Goal: Task Accomplishment & Management: Manage account settings

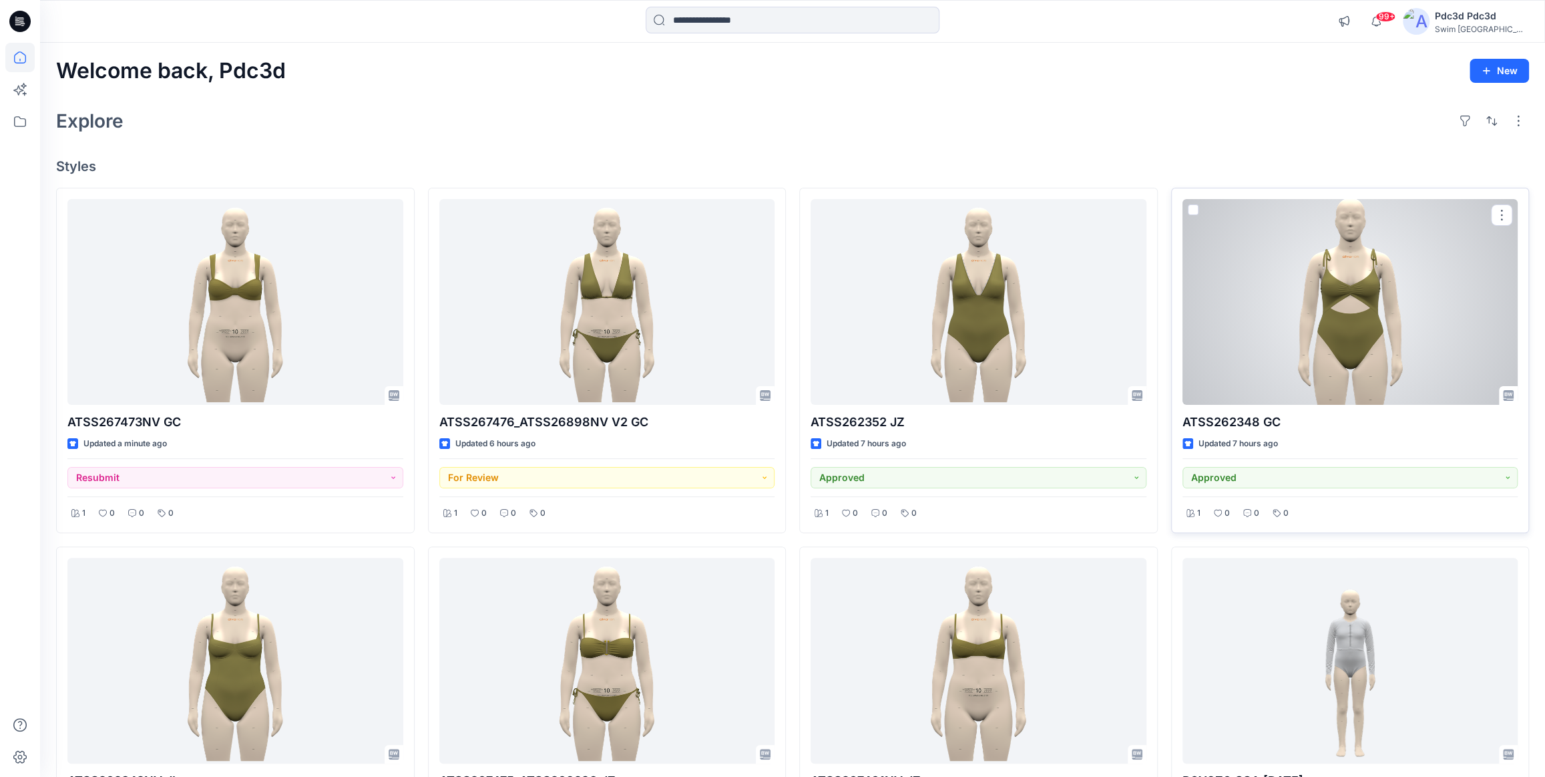
click at [1354, 288] on div at bounding box center [1351, 302] width 336 height 206
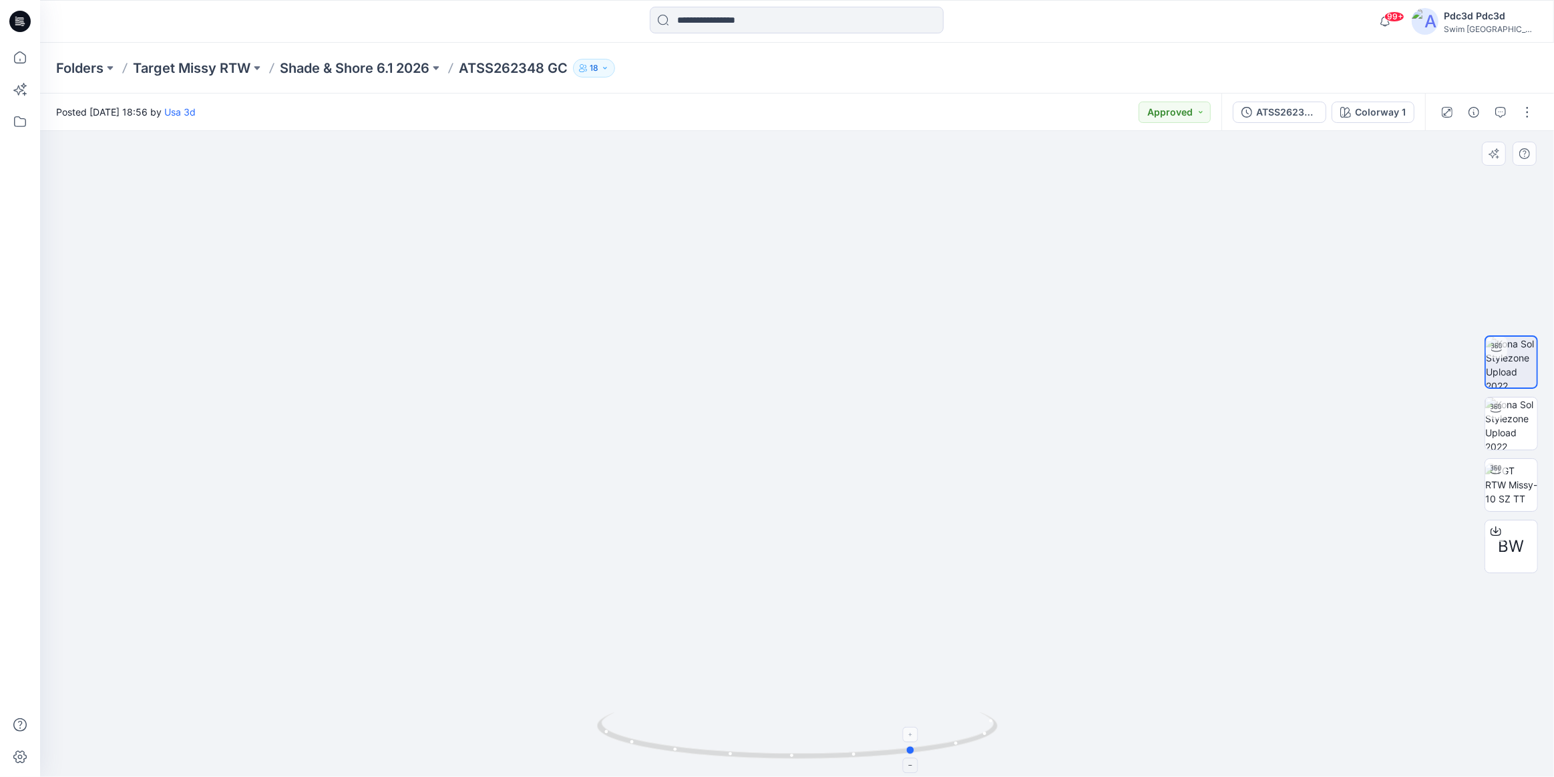
drag, startPoint x: 614, startPoint y: 743, endPoint x: 732, endPoint y: 729, distance: 118.4
click at [732, 729] on icon at bounding box center [799, 737] width 404 height 50
click at [1517, 544] on span "BW" at bounding box center [1512, 546] width 26 height 24
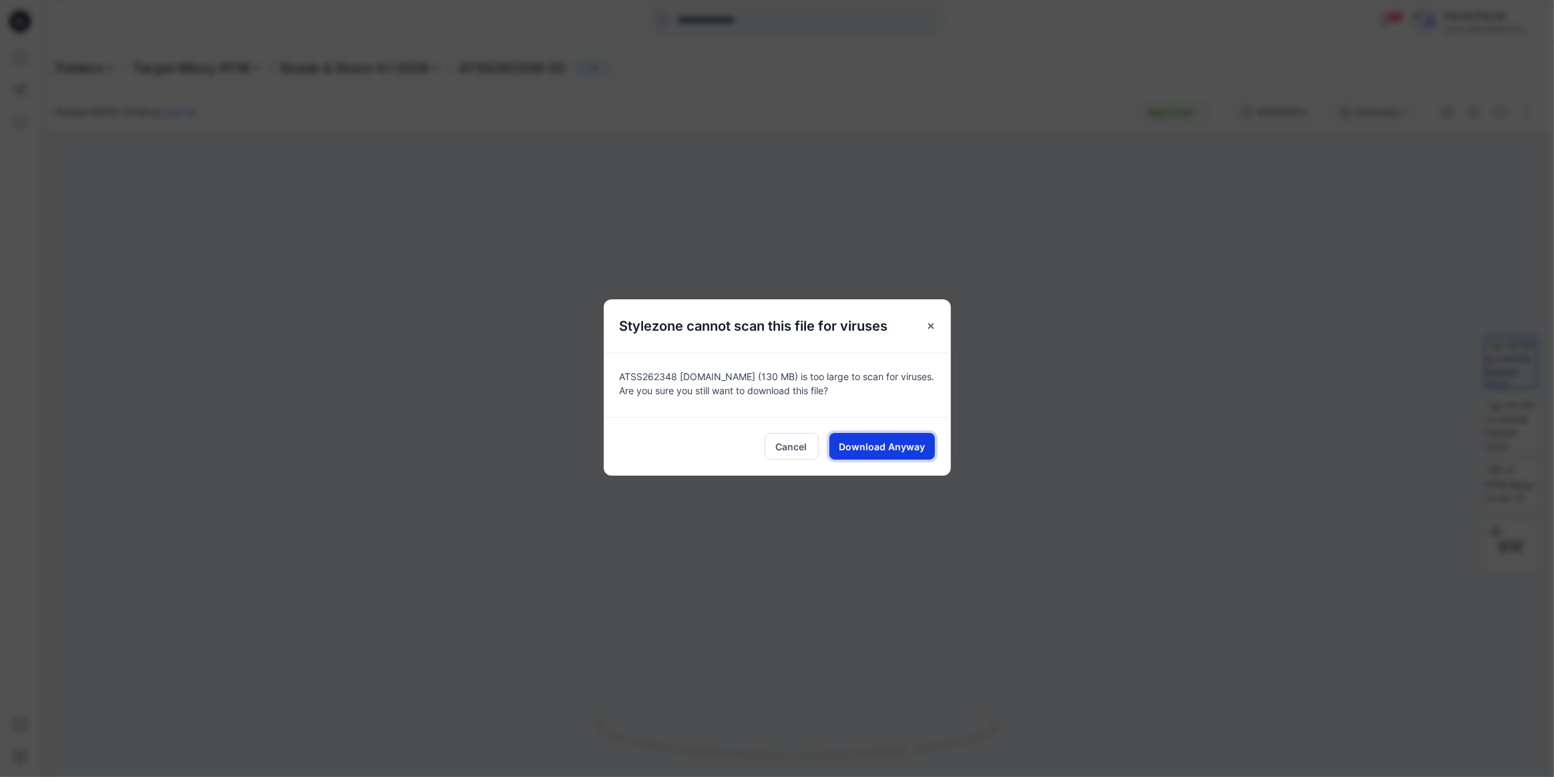
click at [926, 449] on button "Download Anyway" at bounding box center [882, 446] width 106 height 27
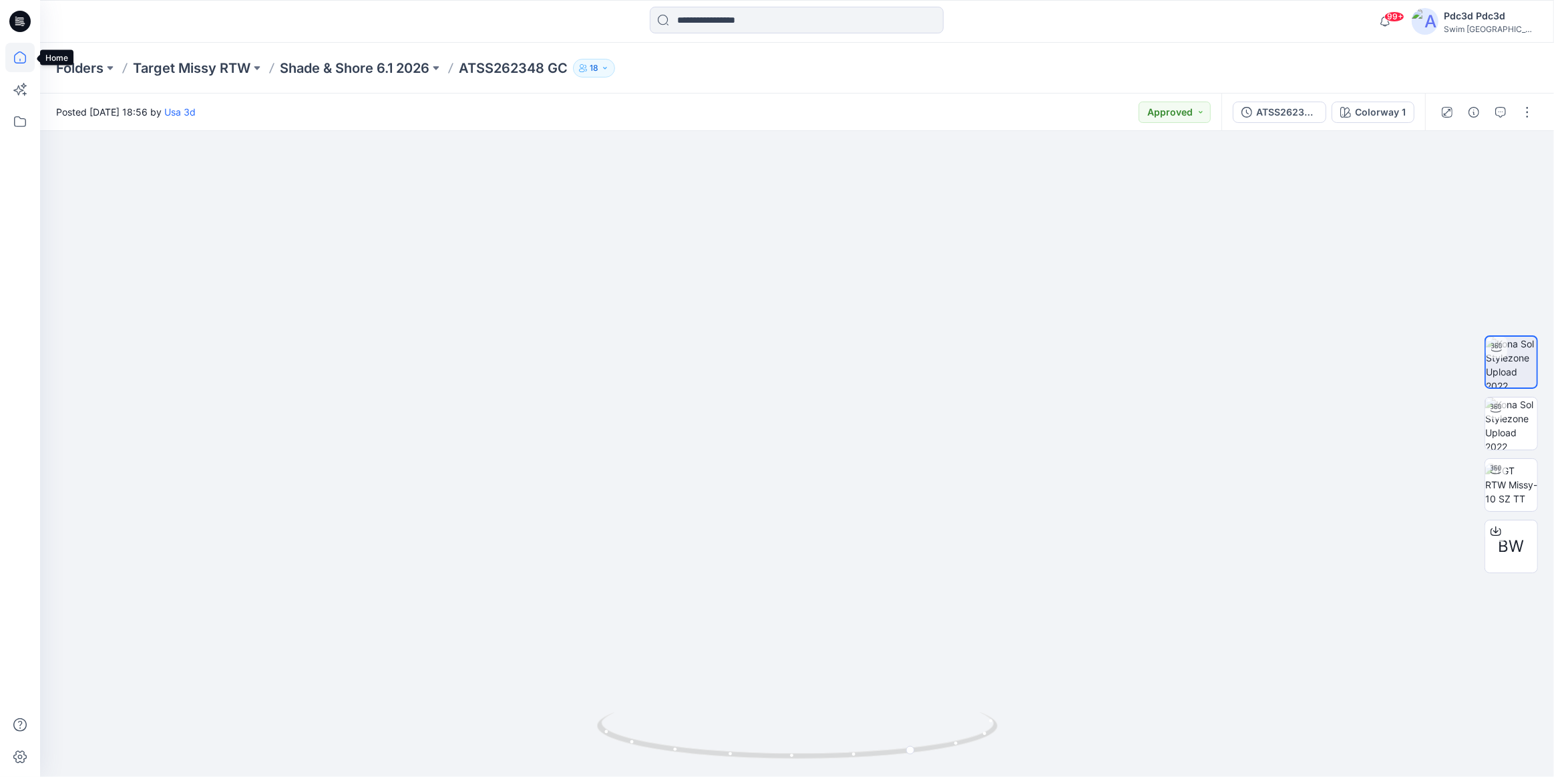
click at [21, 60] on icon at bounding box center [19, 57] width 29 height 29
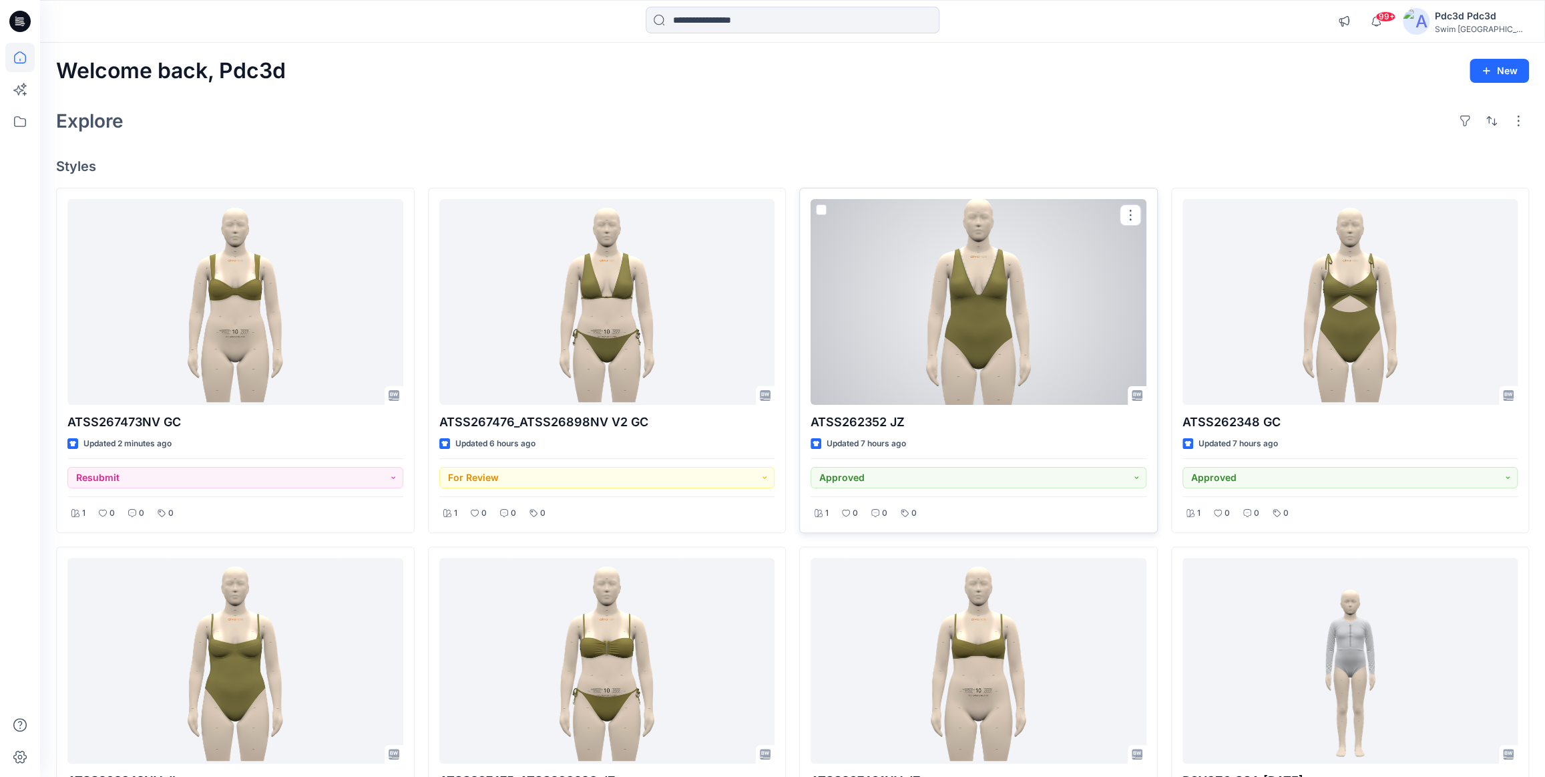
click at [961, 261] on div at bounding box center [979, 302] width 336 height 206
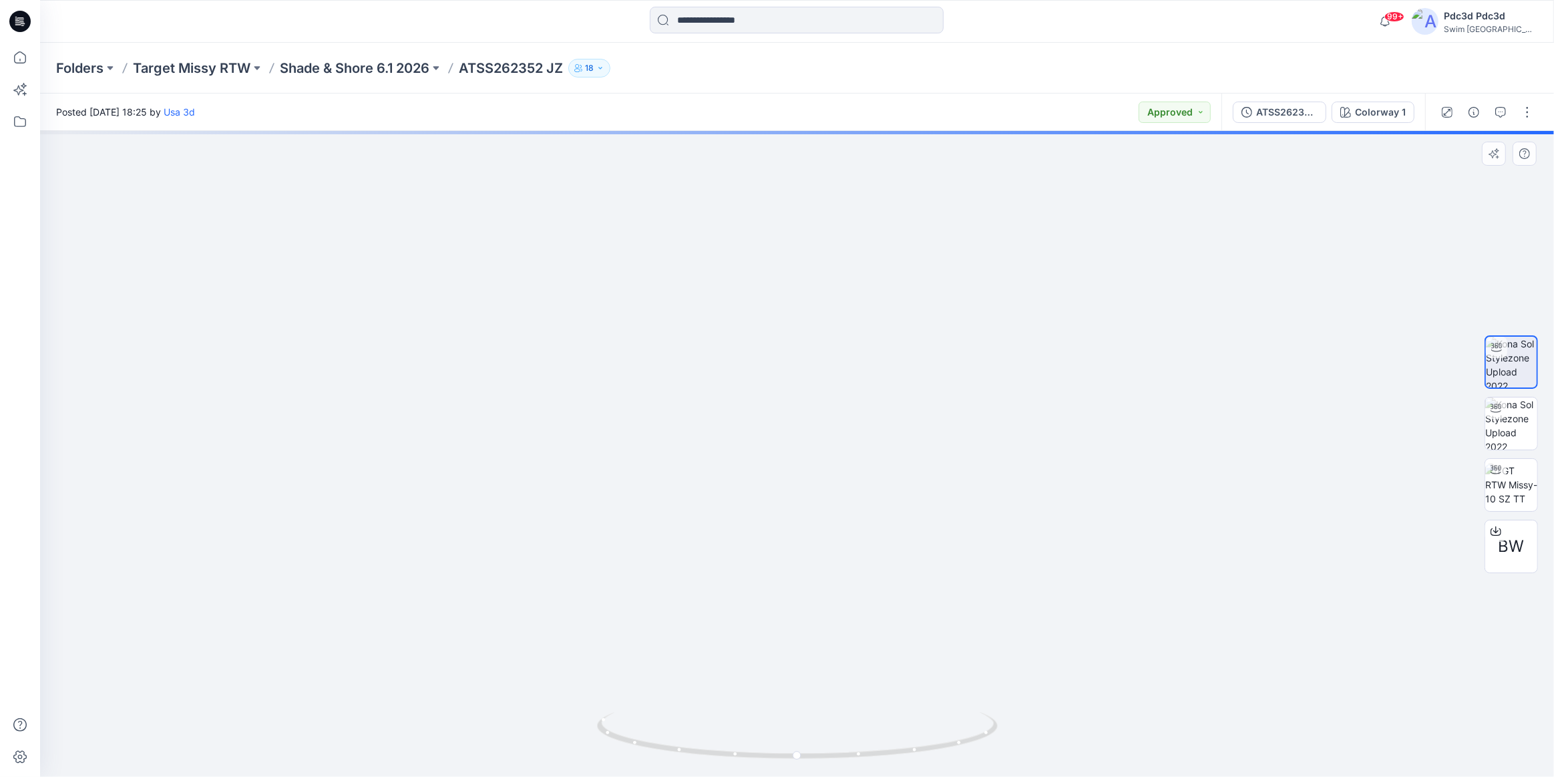
drag, startPoint x: 794, startPoint y: 292, endPoint x: 804, endPoint y: 463, distance: 171.3
click at [804, 463] on img at bounding box center [797, 332] width 629 height 890
click at [1509, 546] on span "BW" at bounding box center [1512, 546] width 26 height 24
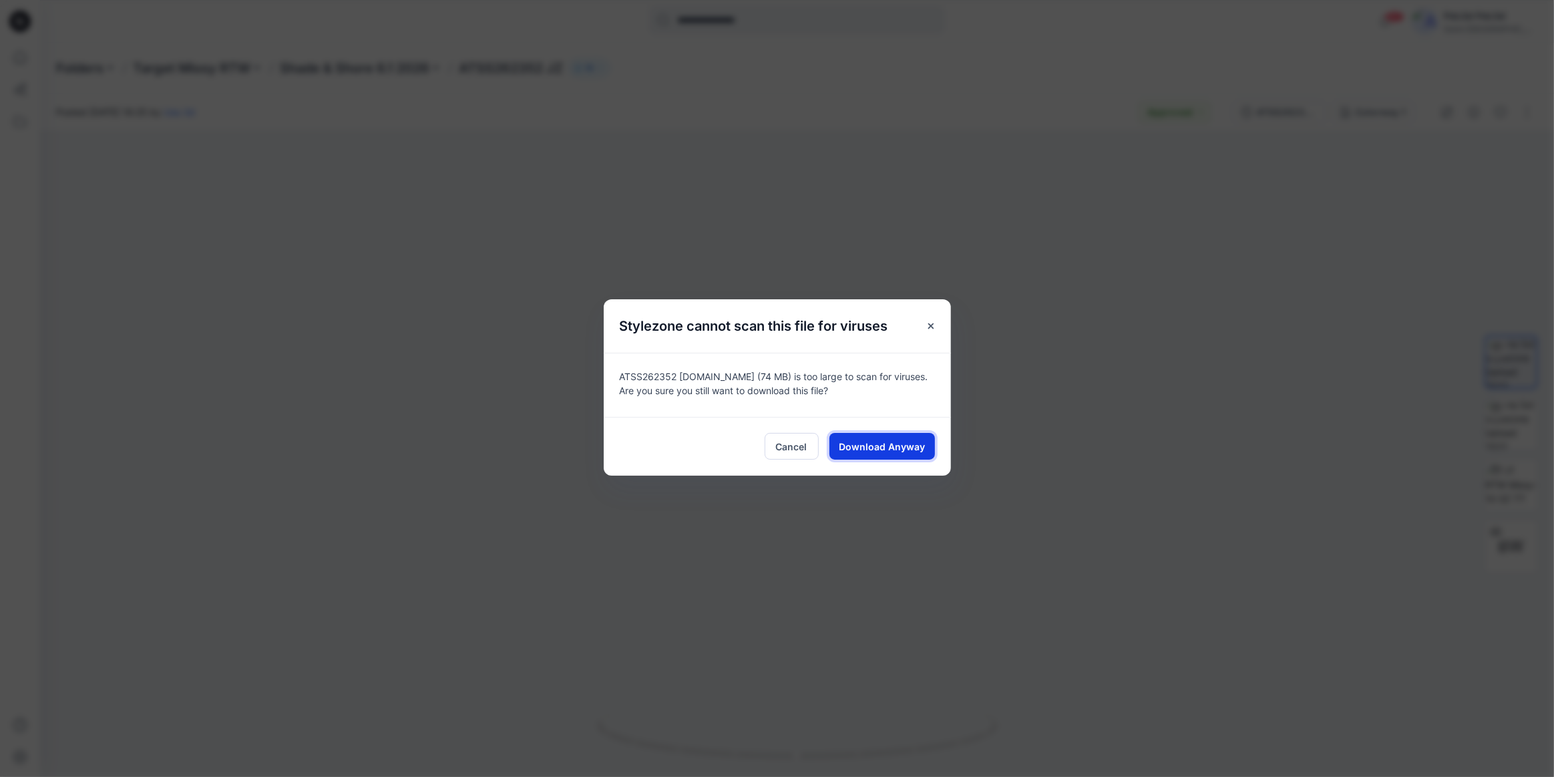
click at [911, 448] on span "Download Anyway" at bounding box center [882, 446] width 86 height 14
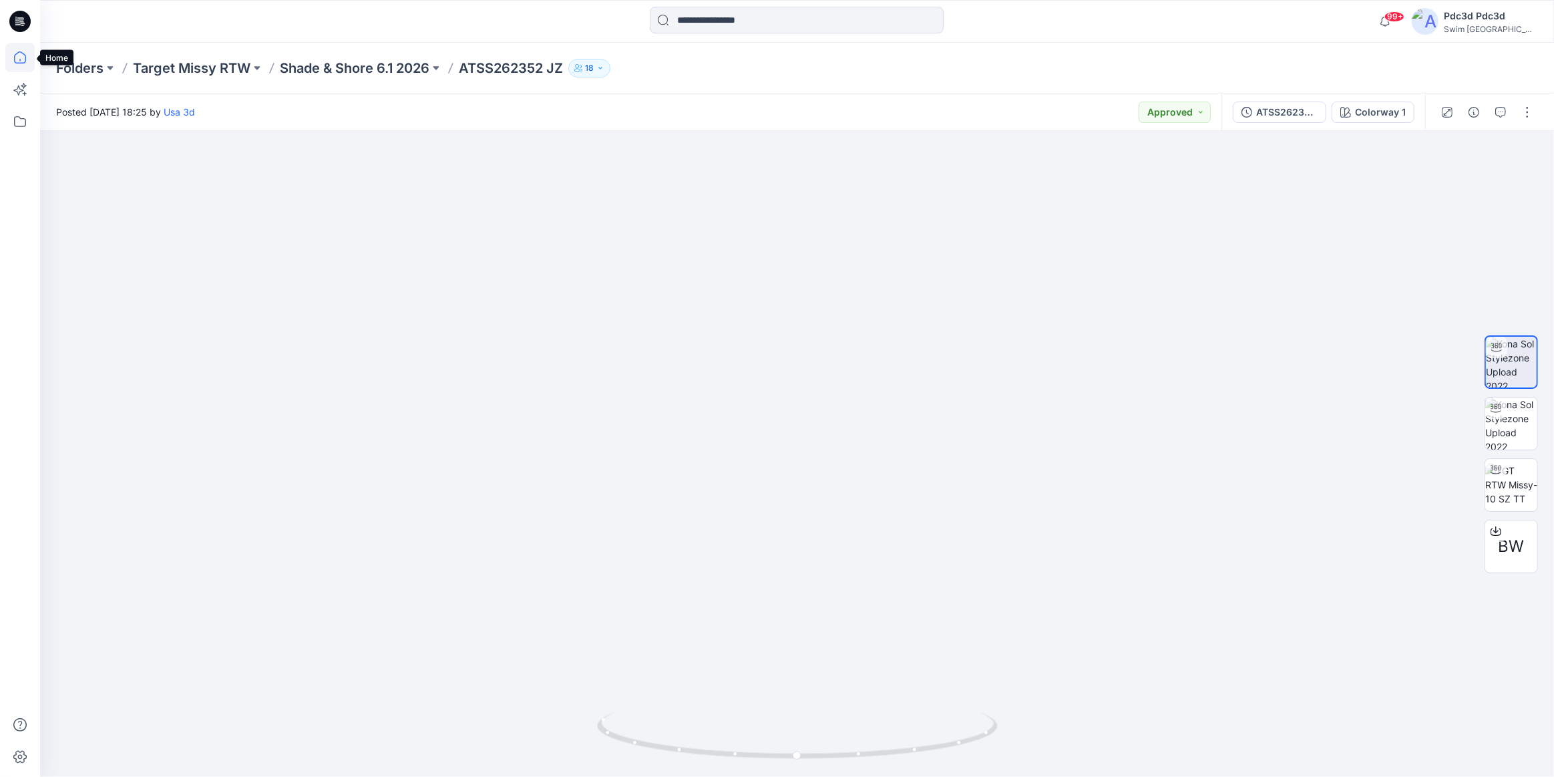
click at [25, 57] on icon at bounding box center [20, 57] width 12 height 12
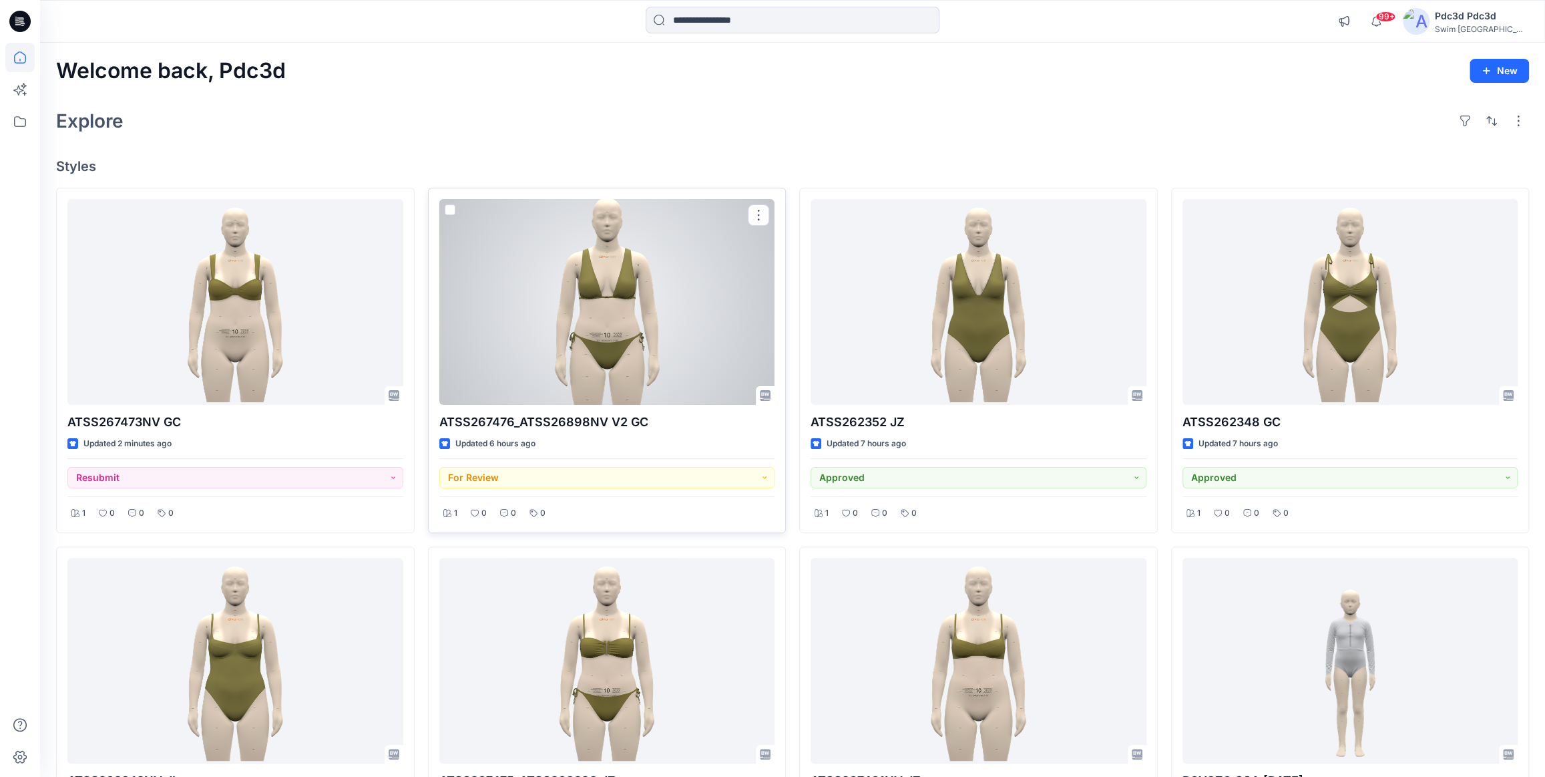
click at [607, 313] on div at bounding box center [607, 302] width 336 height 206
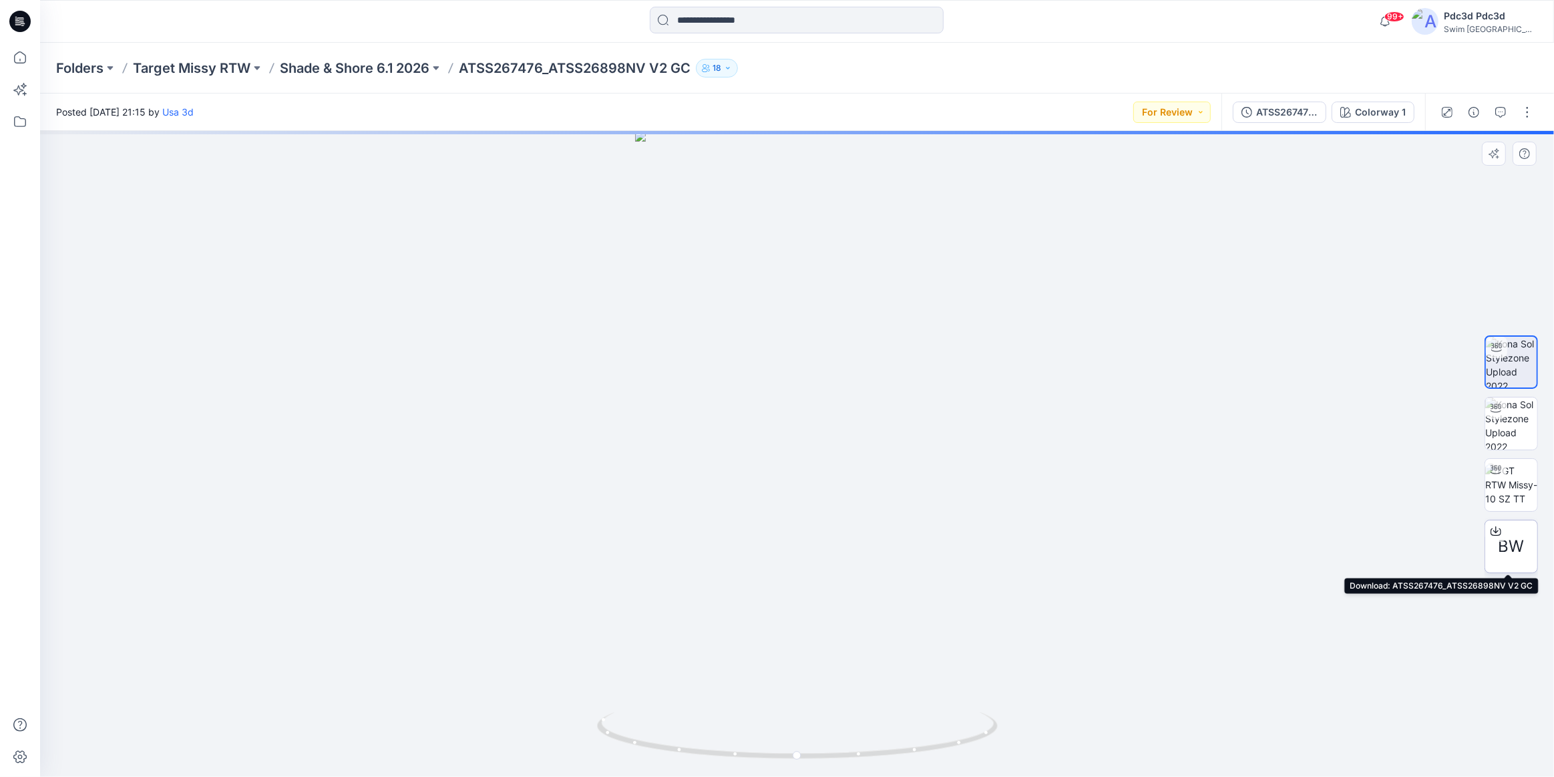
click at [1511, 548] on span "BW" at bounding box center [1512, 546] width 26 height 24
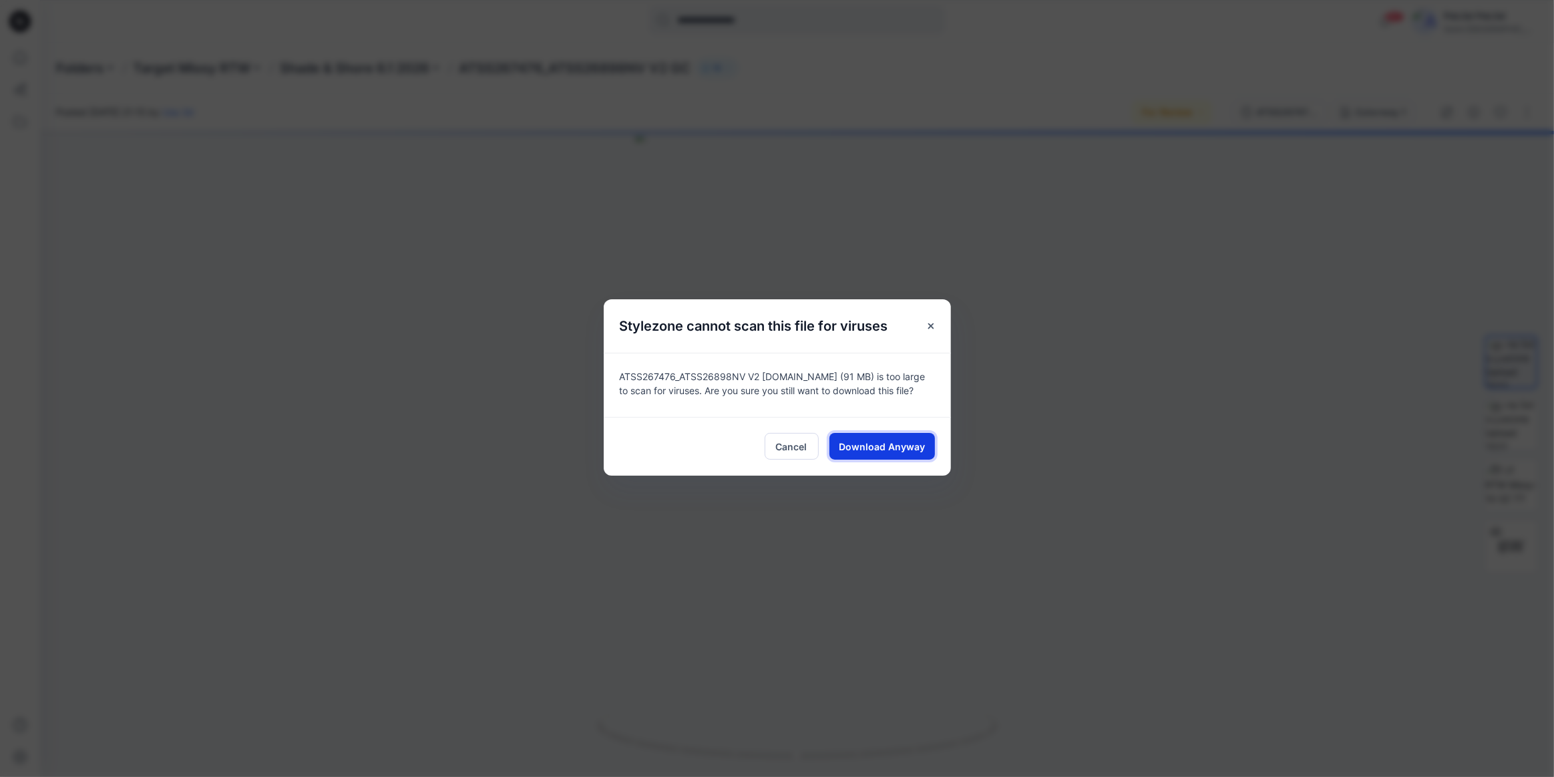
click at [869, 449] on span "Download Anyway" at bounding box center [882, 446] width 86 height 14
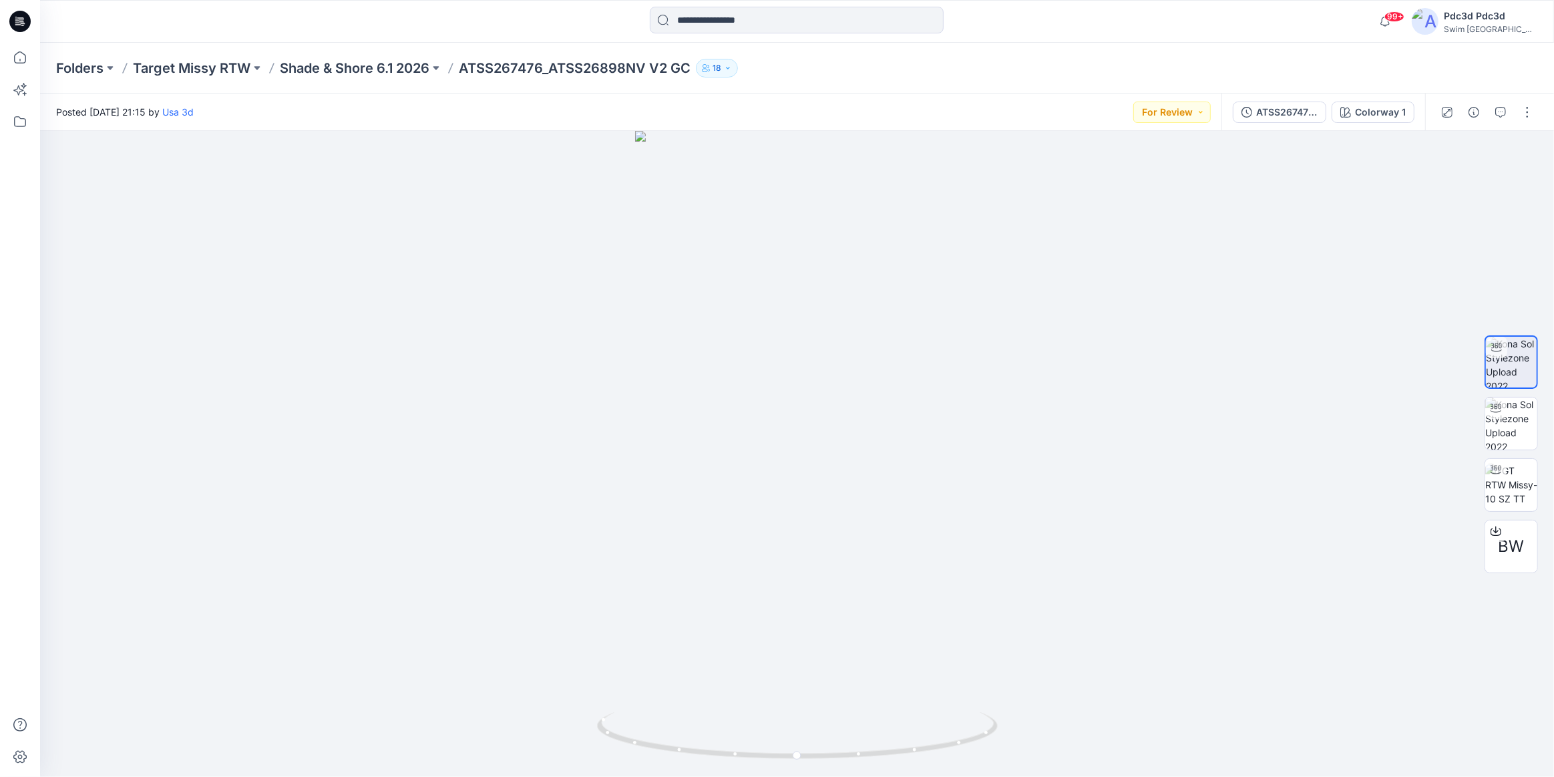
click at [1217, 78] on div "Folders Target Missy RTW Shade & Shore 6.1 2026 ATSS267476_ATSS26898NV V2 GC 18" at bounding box center [797, 68] width 1514 height 51
click at [1516, 554] on span "BW" at bounding box center [1512, 546] width 26 height 24
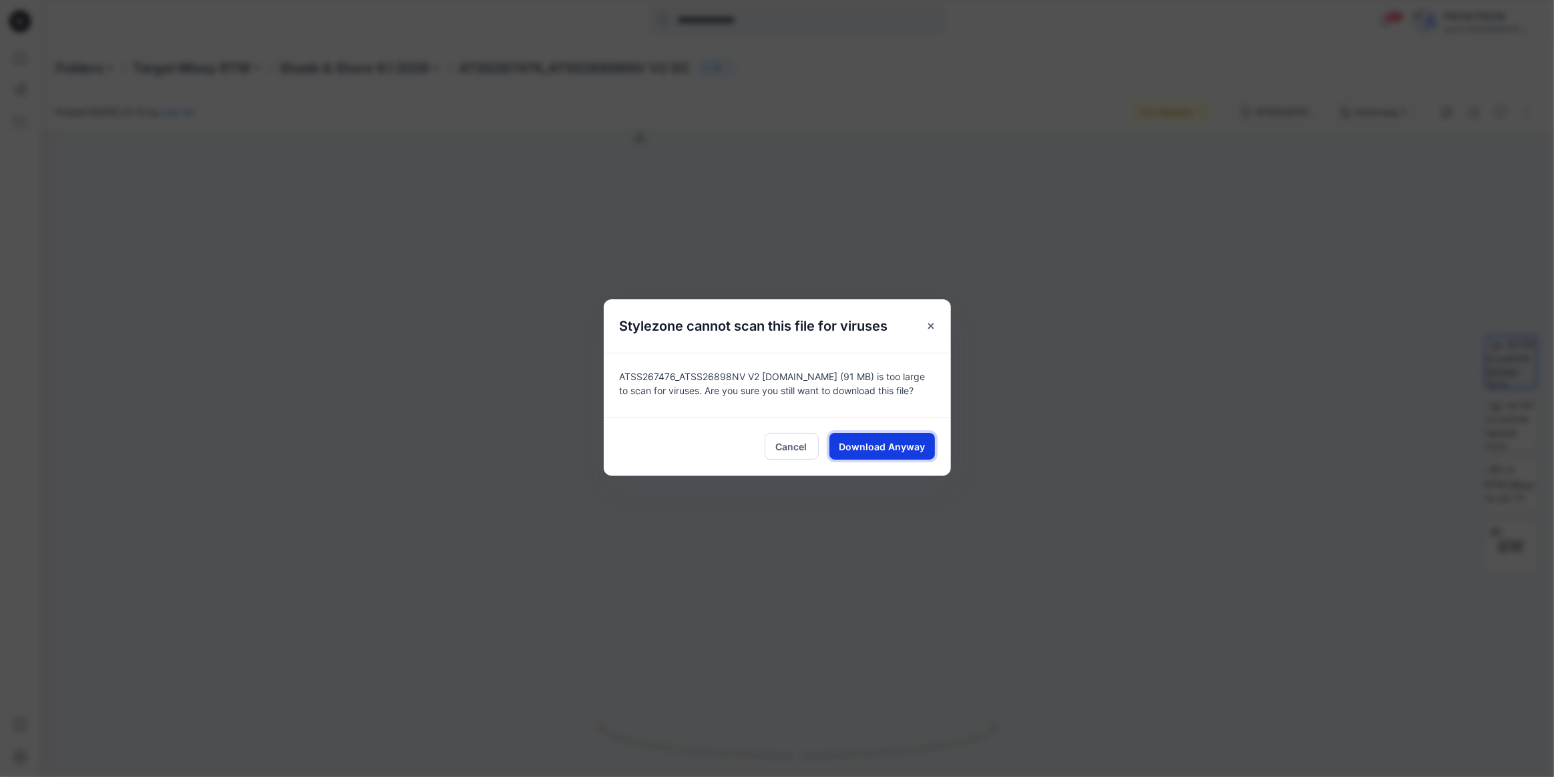
click at [870, 449] on span "Download Anyway" at bounding box center [882, 446] width 86 height 14
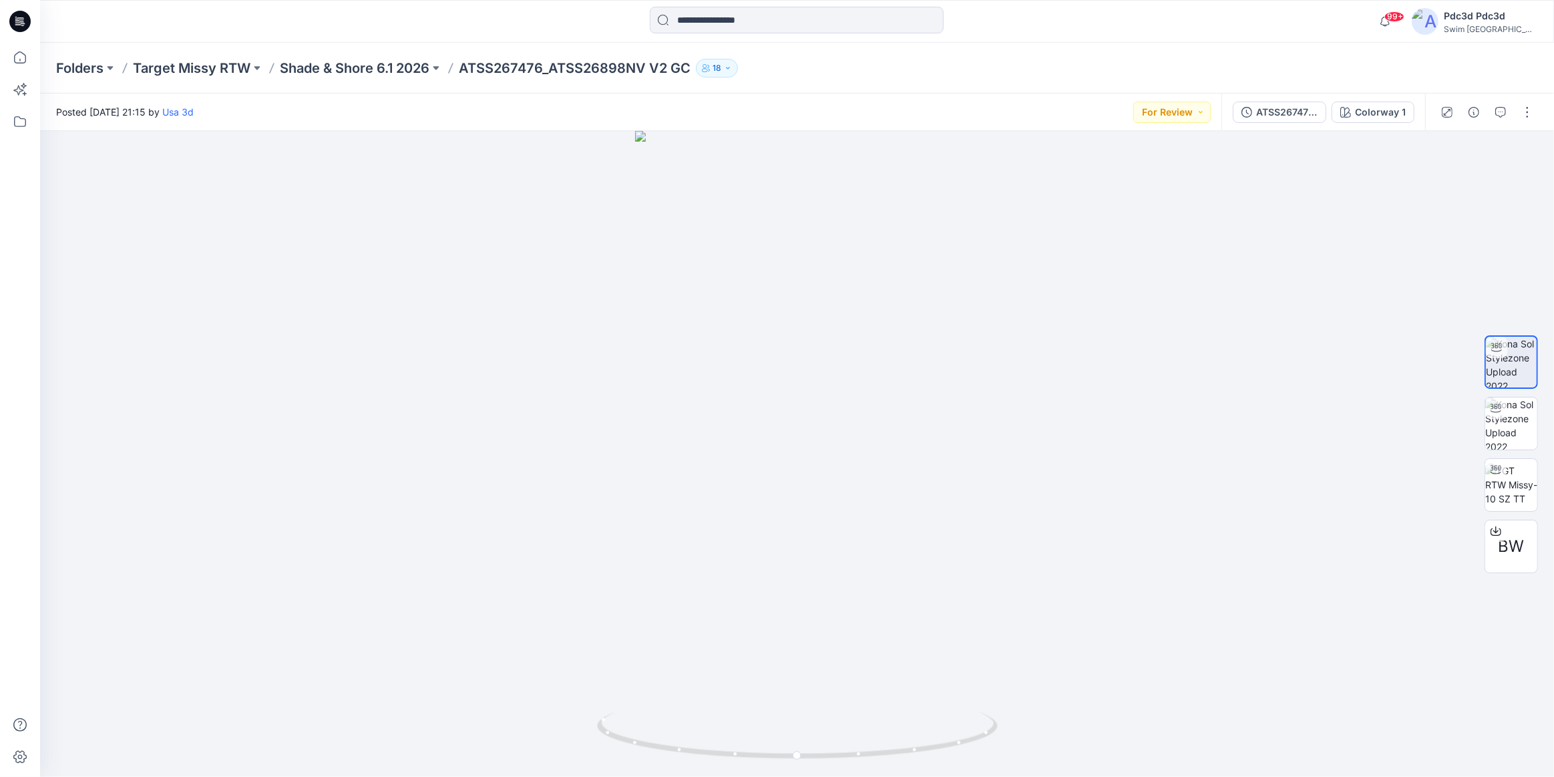
drag, startPoint x: 1154, startPoint y: 10, endPoint x: 1163, endPoint y: 9, distance: 9.4
click at [1154, 10] on div at bounding box center [797, 21] width 757 height 29
click at [18, 59] on icon at bounding box center [19, 57] width 29 height 29
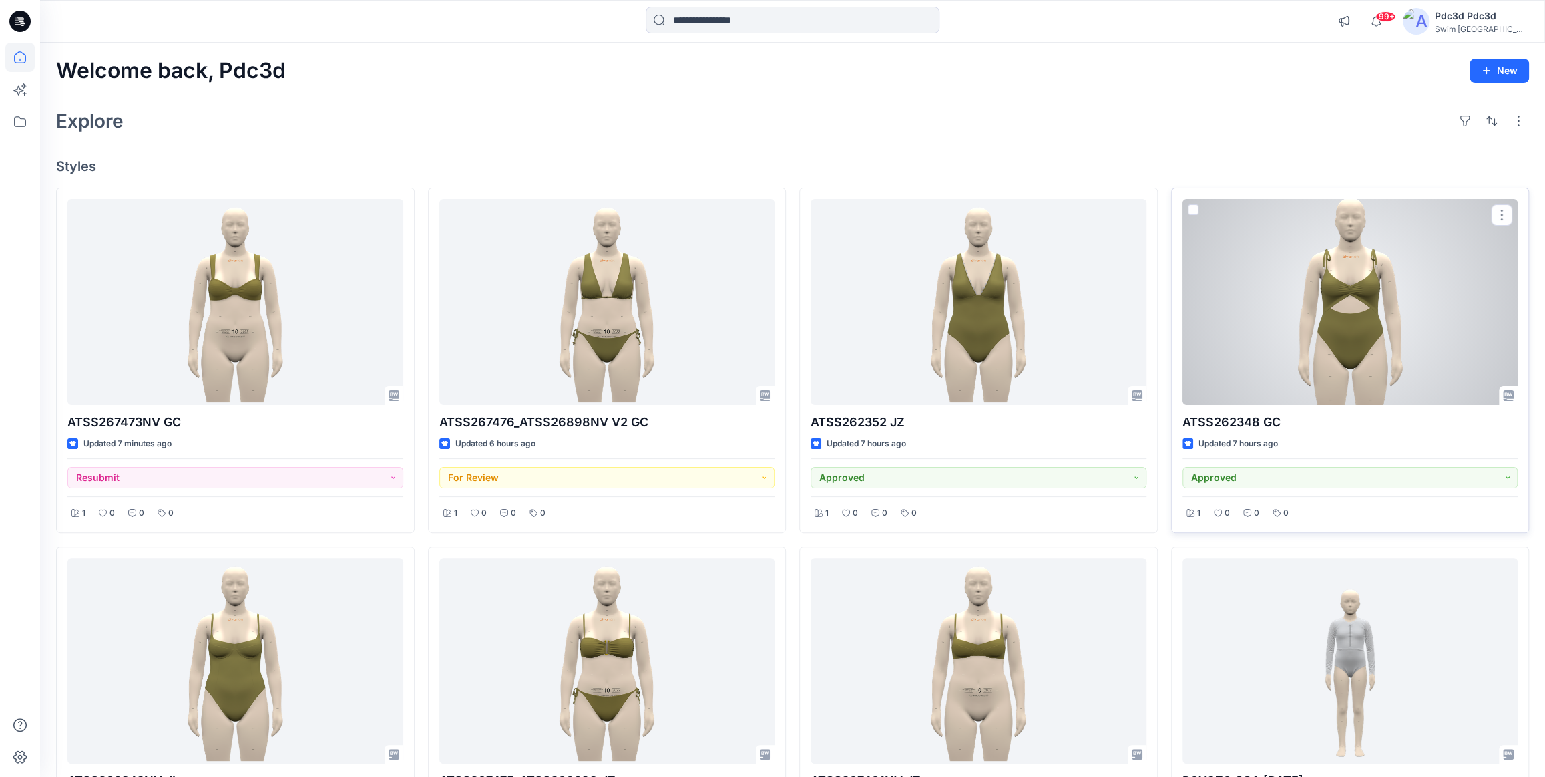
click at [1326, 272] on div at bounding box center [1351, 302] width 336 height 206
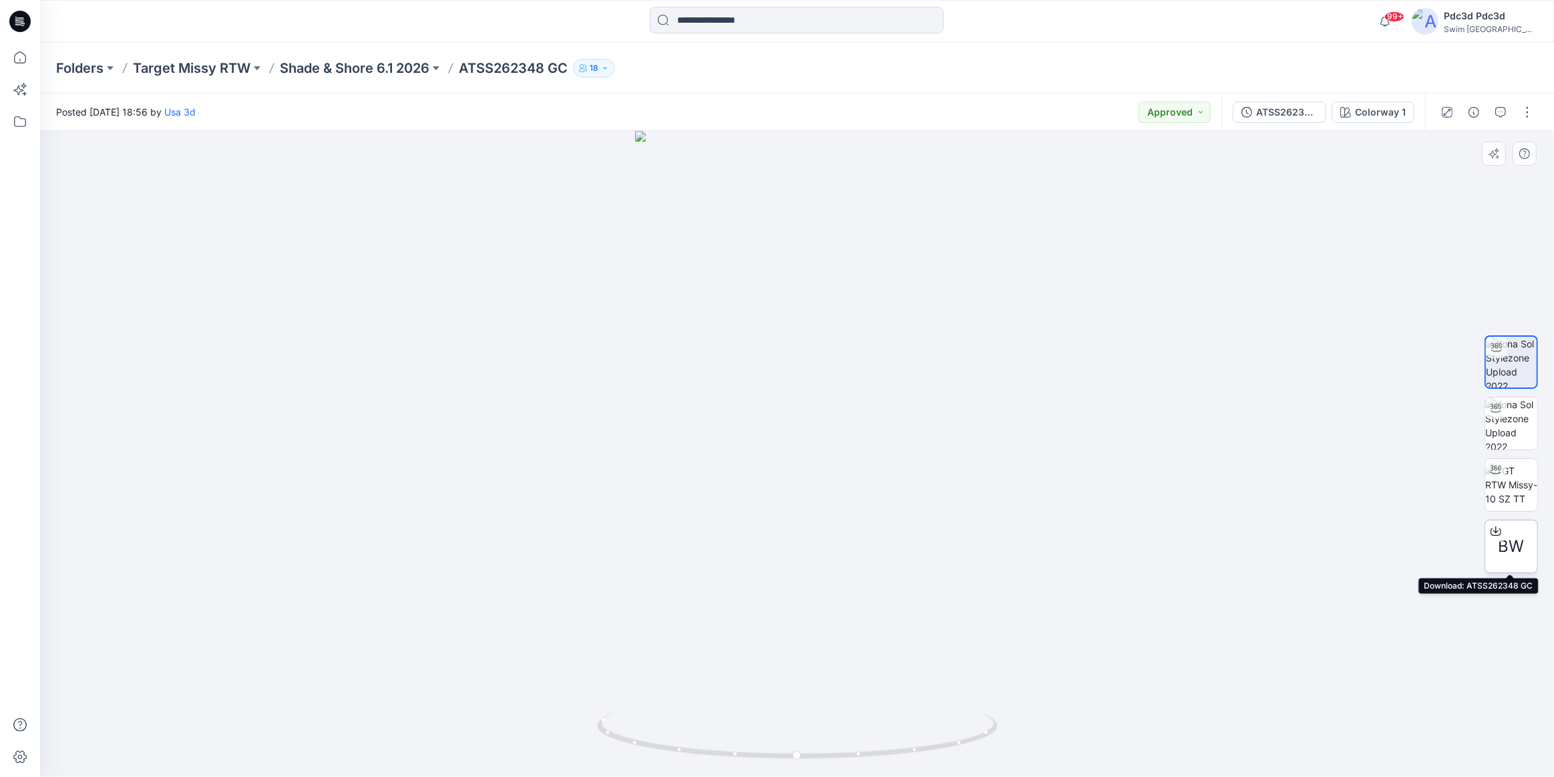
click at [1513, 548] on span "BW" at bounding box center [1512, 546] width 26 height 24
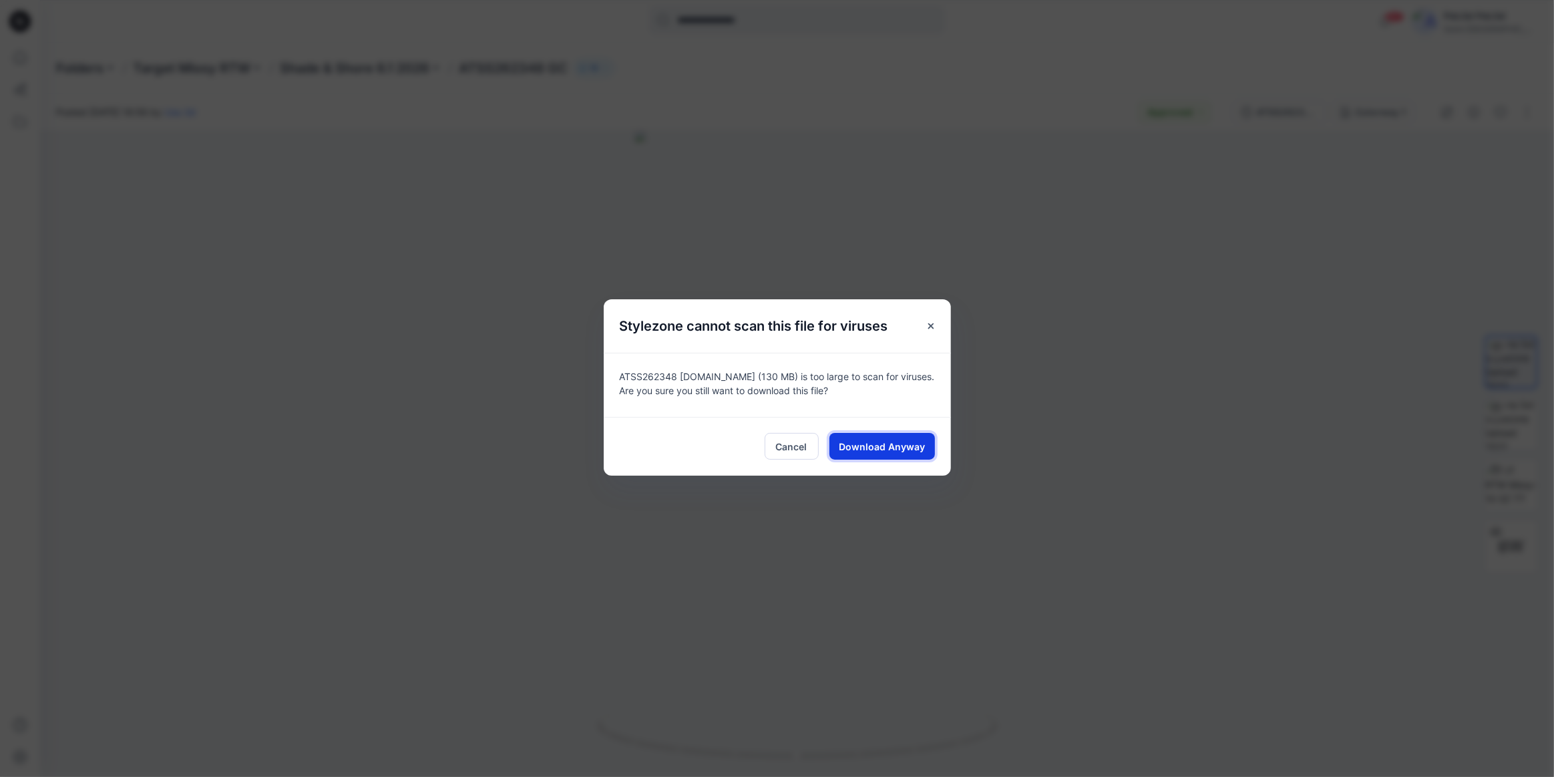
click at [887, 447] on span "Download Anyway" at bounding box center [882, 446] width 86 height 14
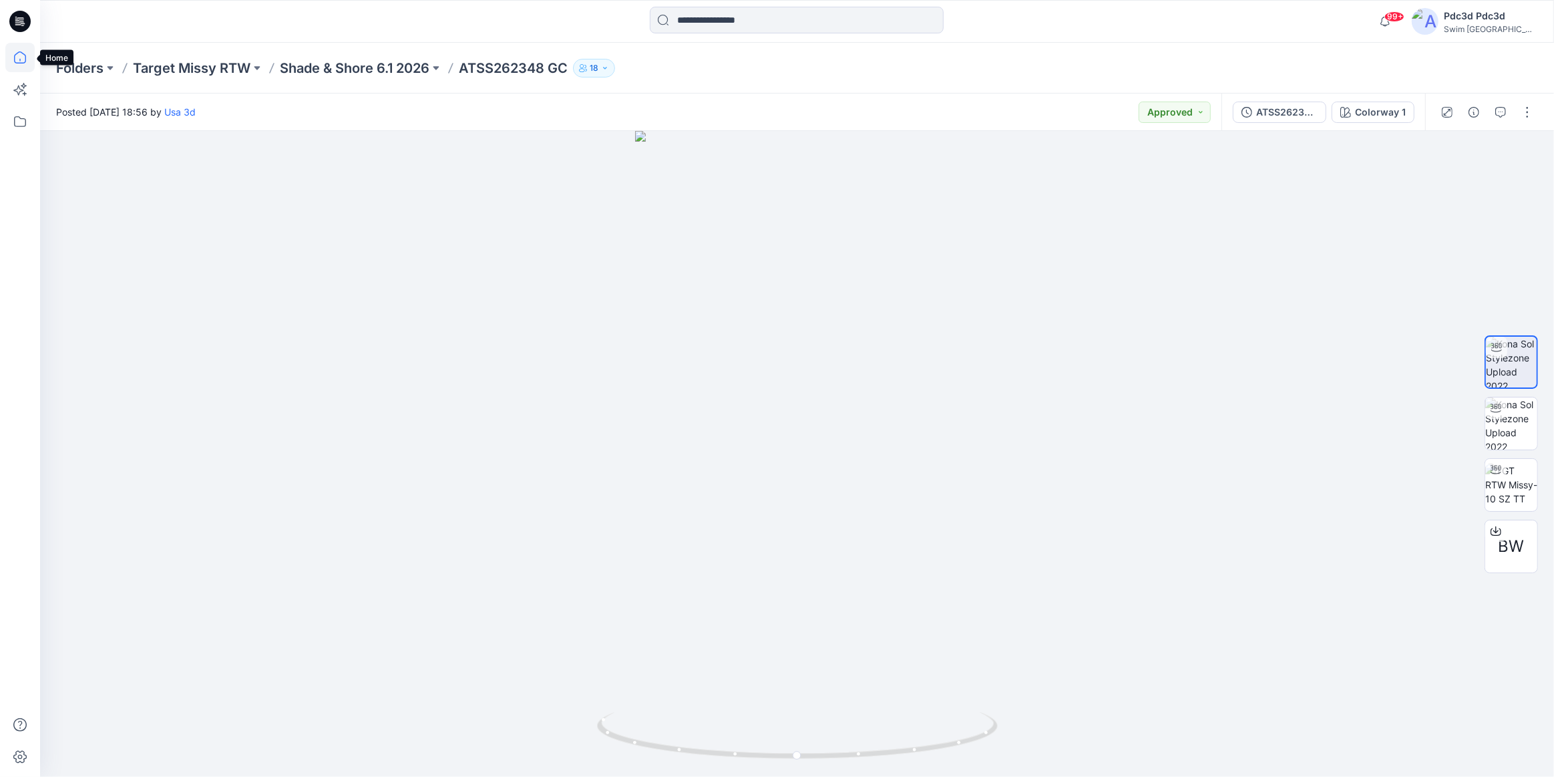
click at [25, 67] on icon at bounding box center [19, 57] width 29 height 29
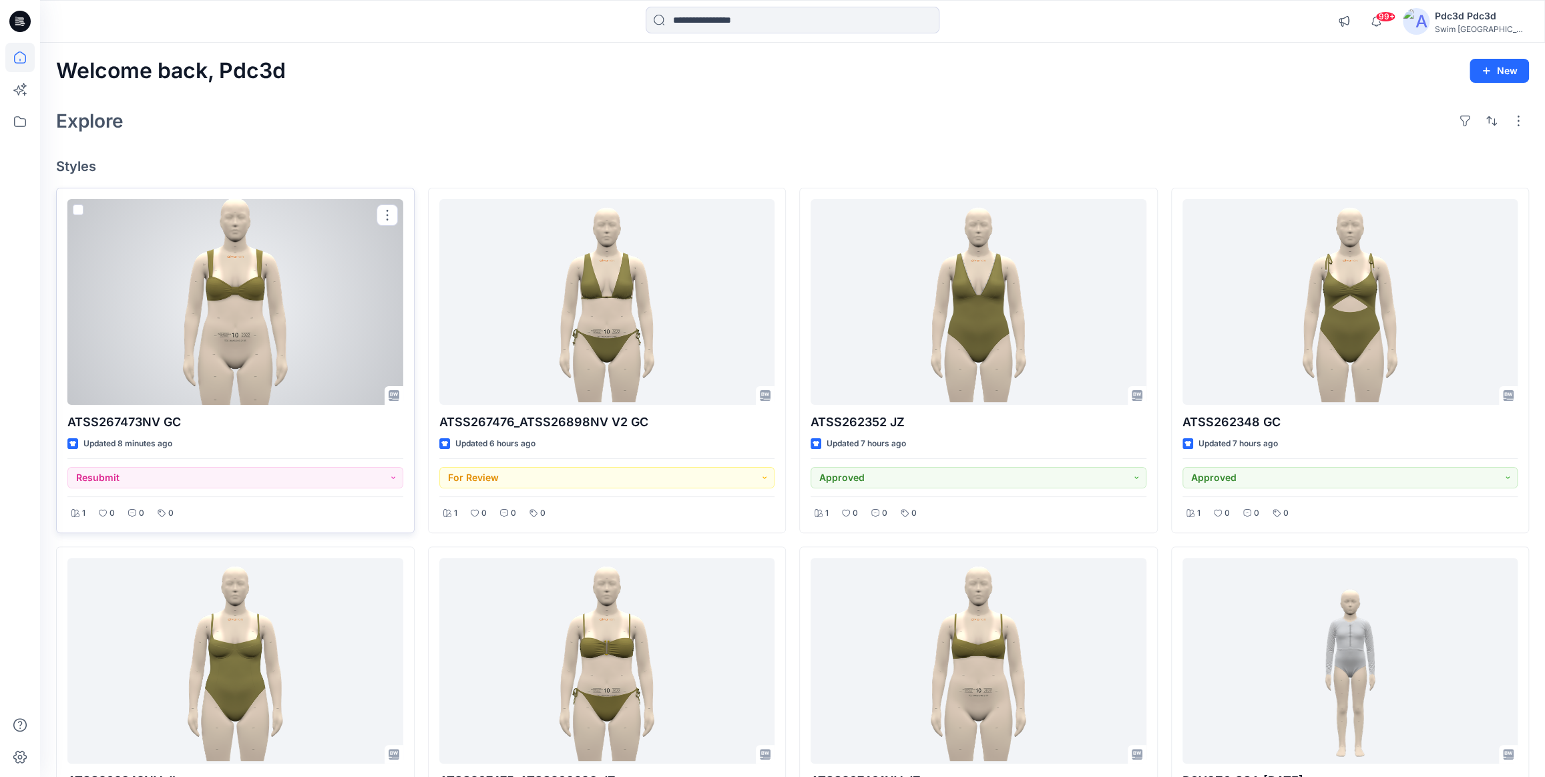
click at [250, 286] on div at bounding box center [235, 302] width 336 height 206
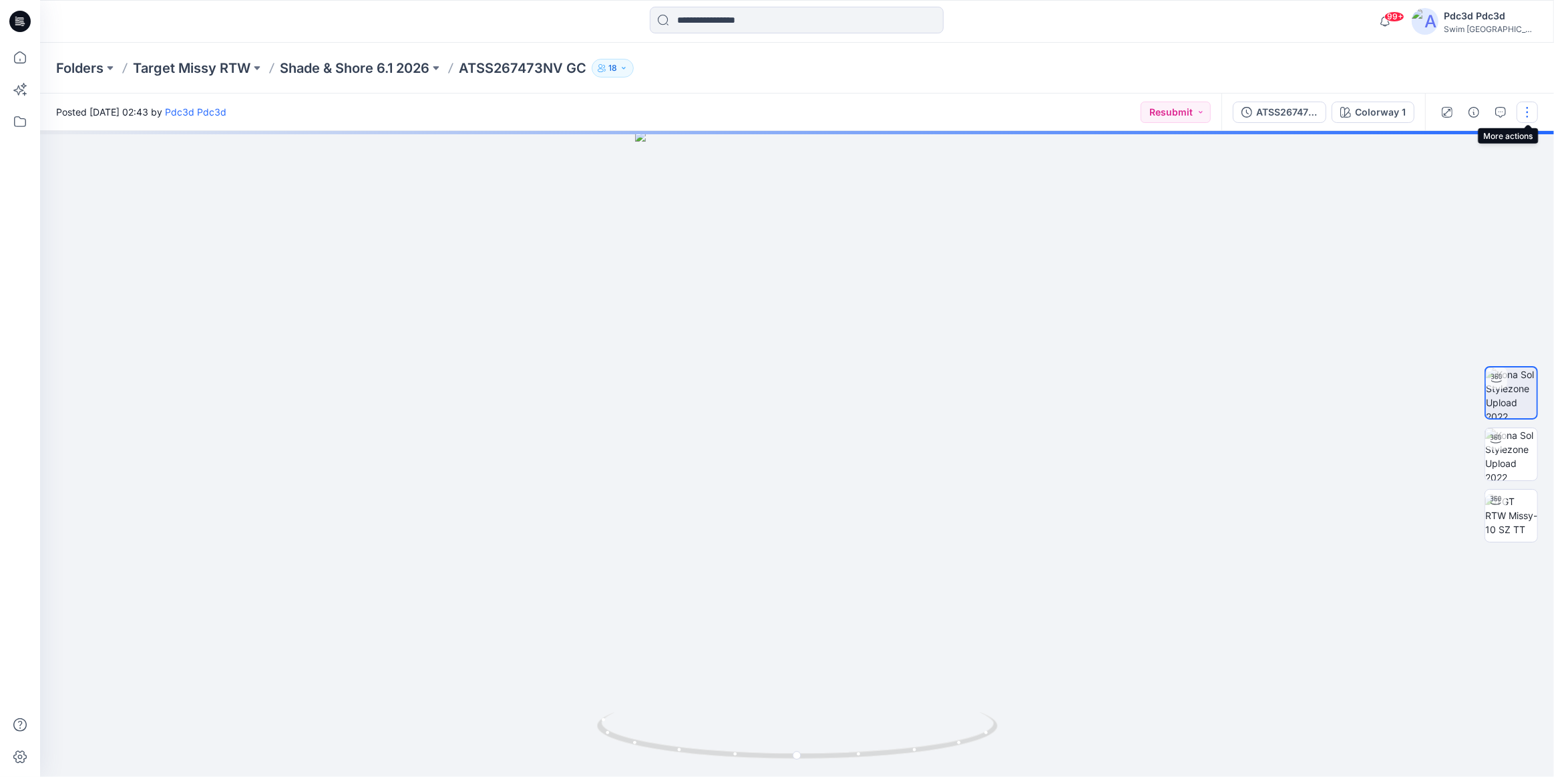
click at [1525, 112] on button "button" at bounding box center [1527, 112] width 21 height 21
click at [1452, 186] on button "Edit" at bounding box center [1471, 180] width 123 height 25
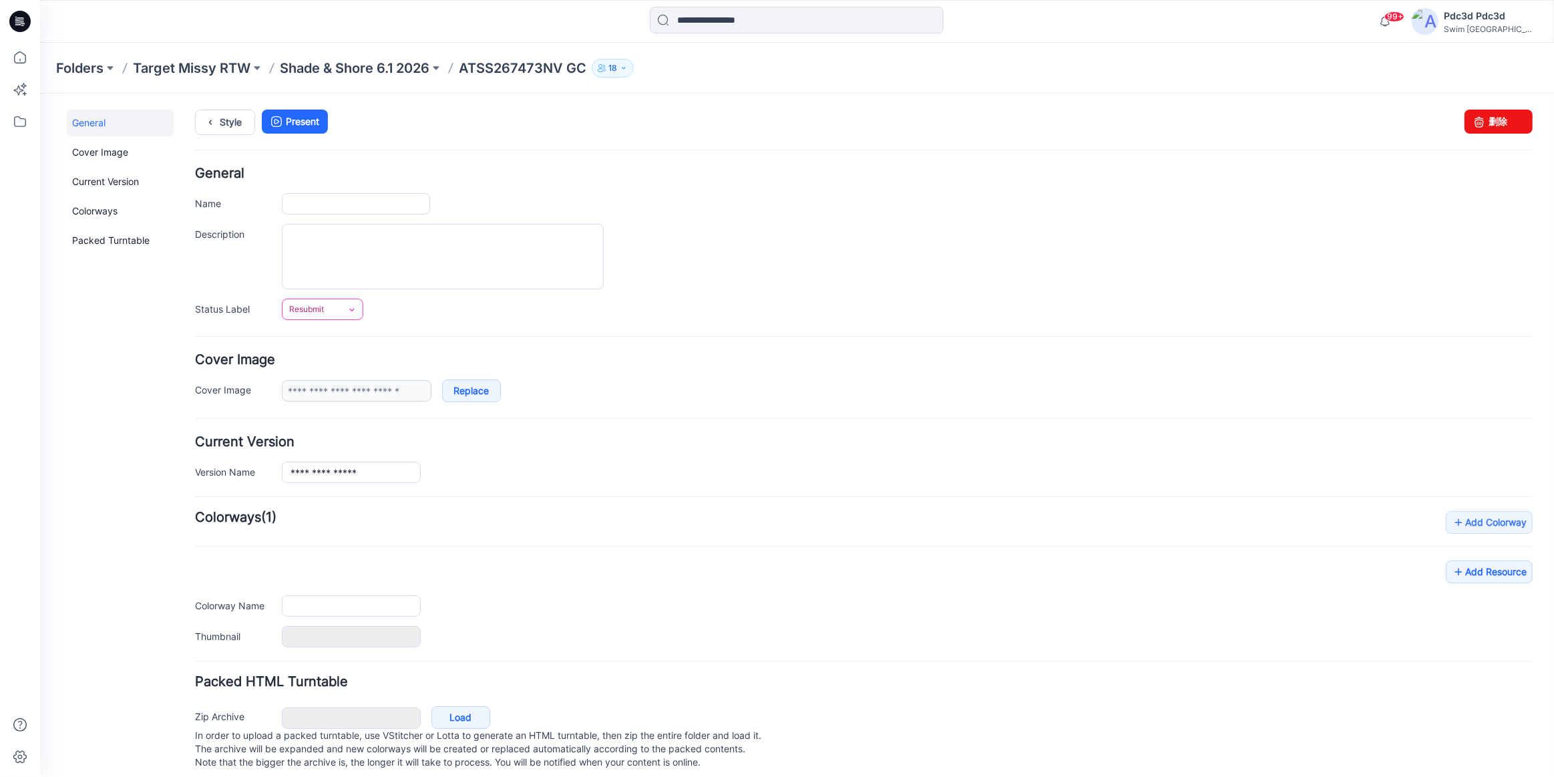
type input "**********"
click at [314, 305] on span "Resubmit" at bounding box center [306, 308] width 35 height 13
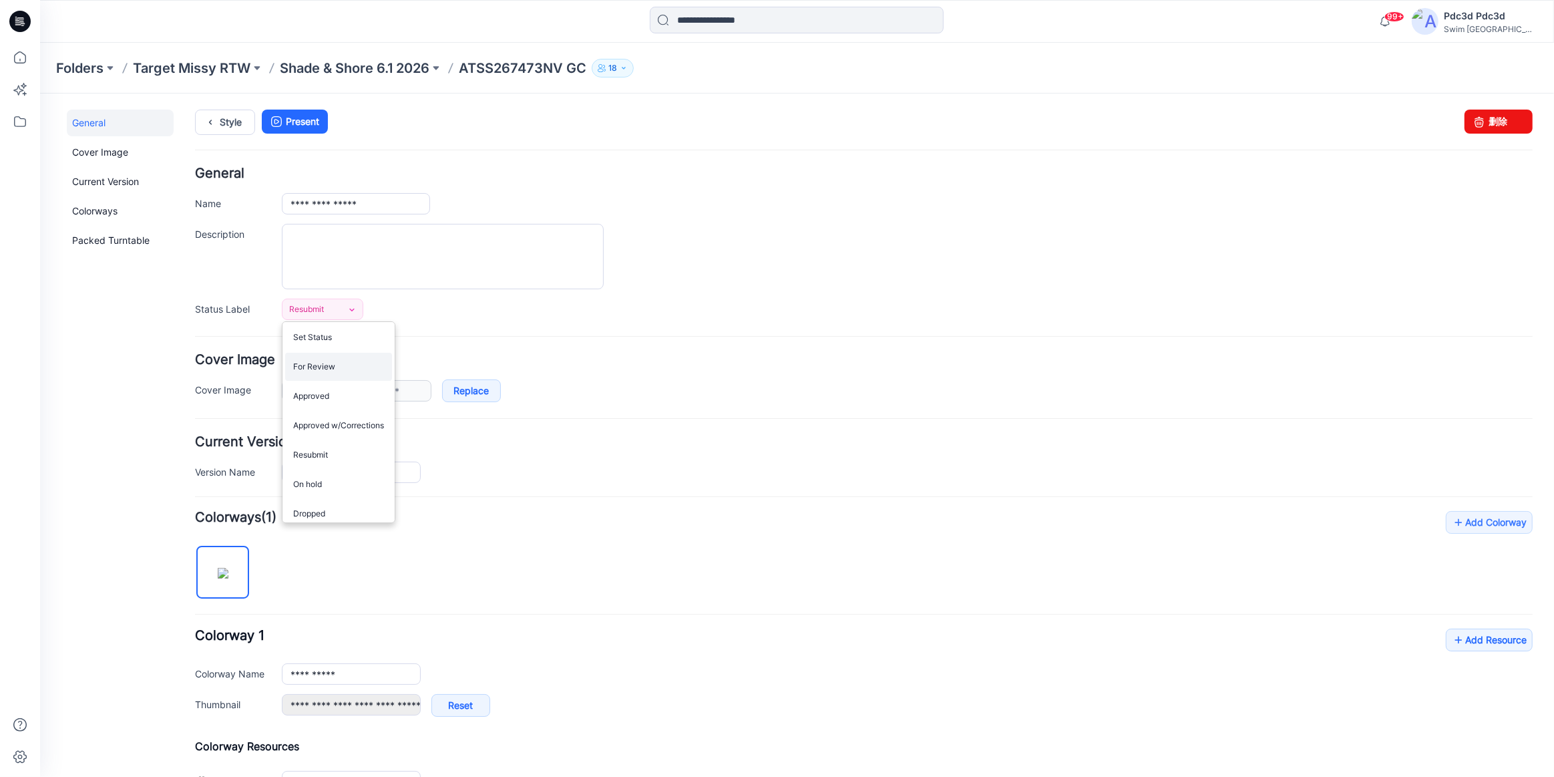
click at [321, 367] on link "For Review" at bounding box center [338, 366] width 107 height 28
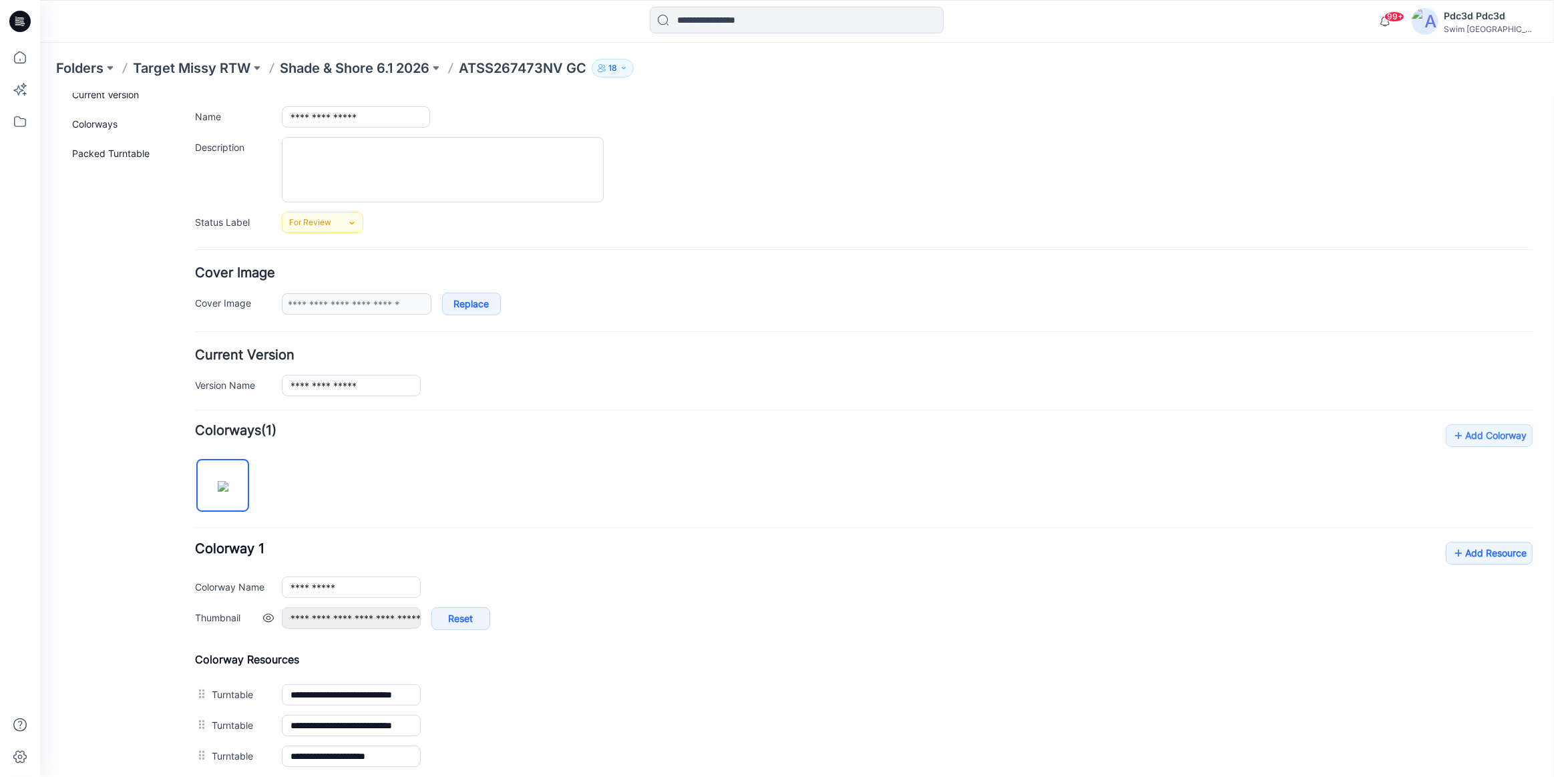
scroll to position [234, 0]
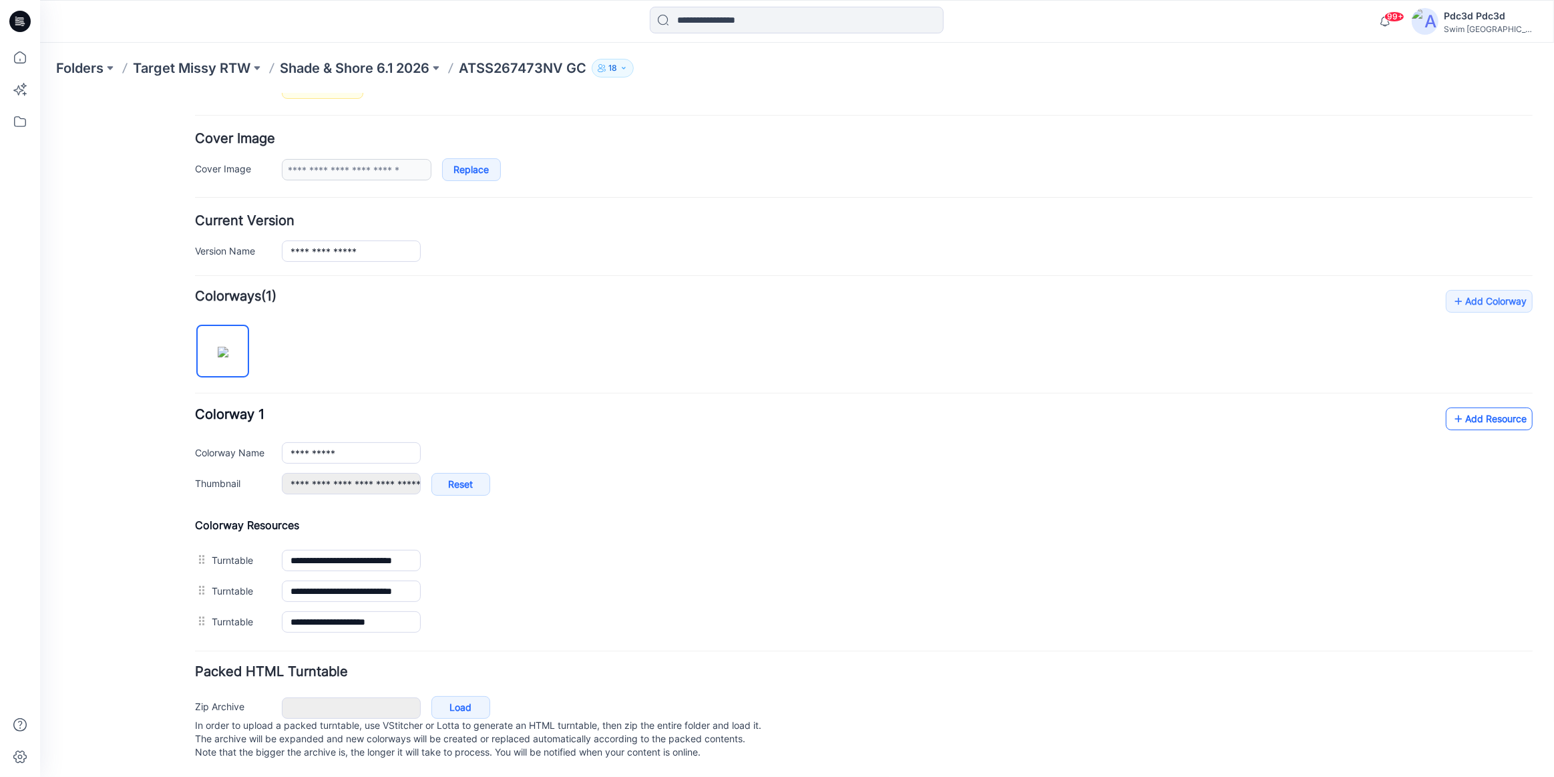
click at [1462, 408] on link "Add Resource" at bounding box center [1489, 418] width 87 height 23
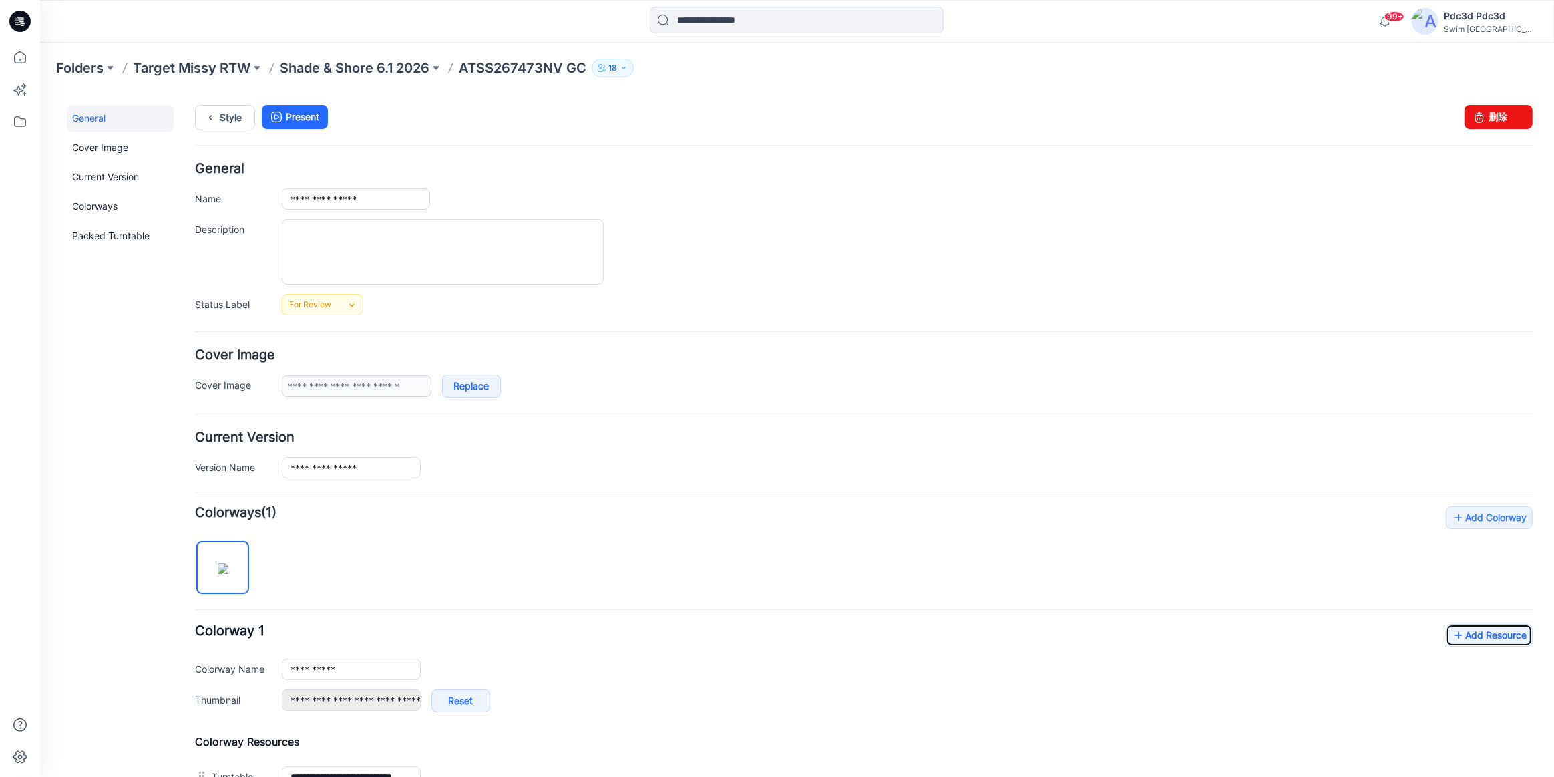
scroll to position [0, 0]
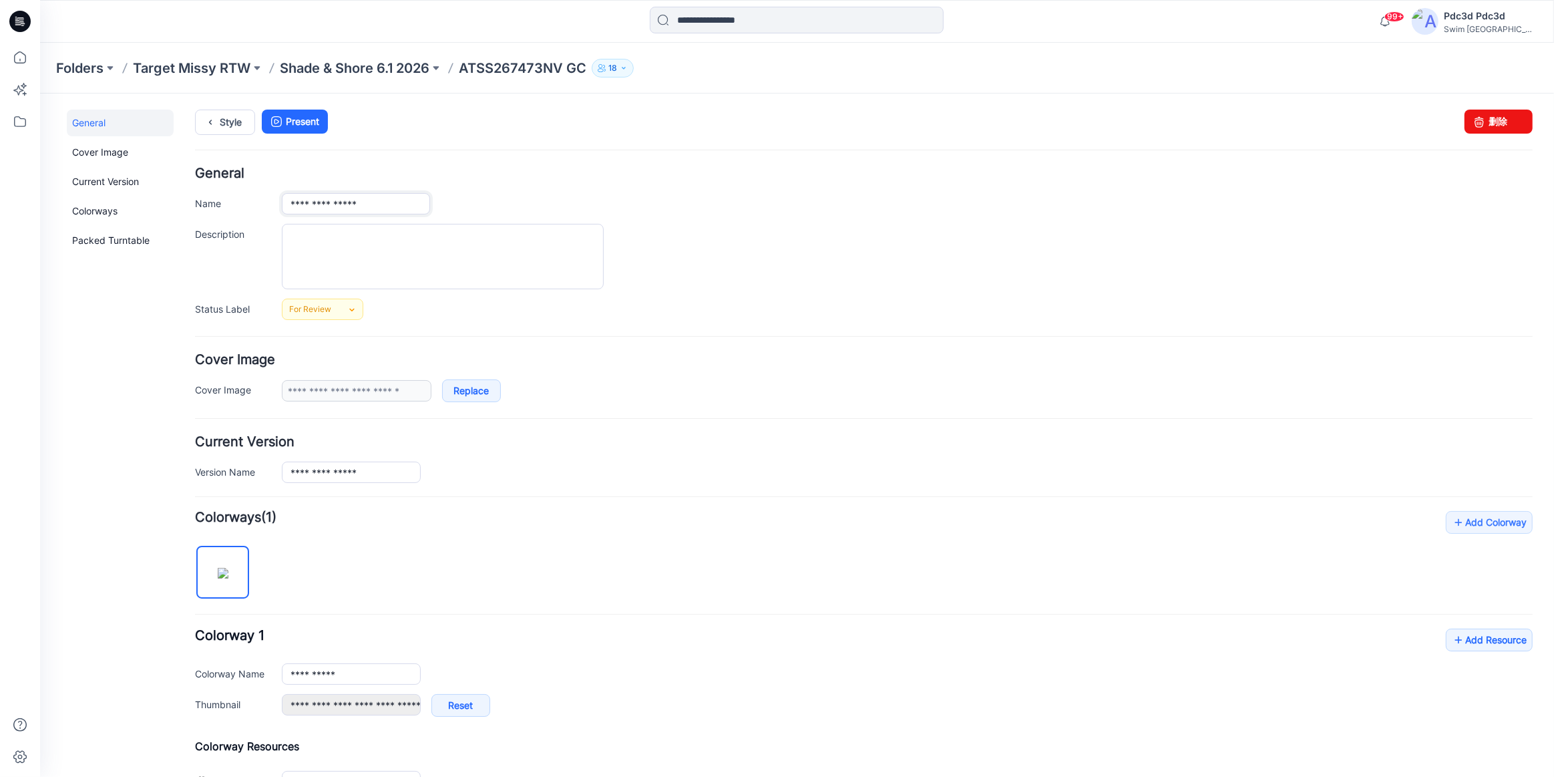
drag, startPoint x: 359, startPoint y: 204, endPoint x: 282, endPoint y: 198, distance: 77.0
click at [282, 198] on input "**********" at bounding box center [356, 202] width 148 height 21
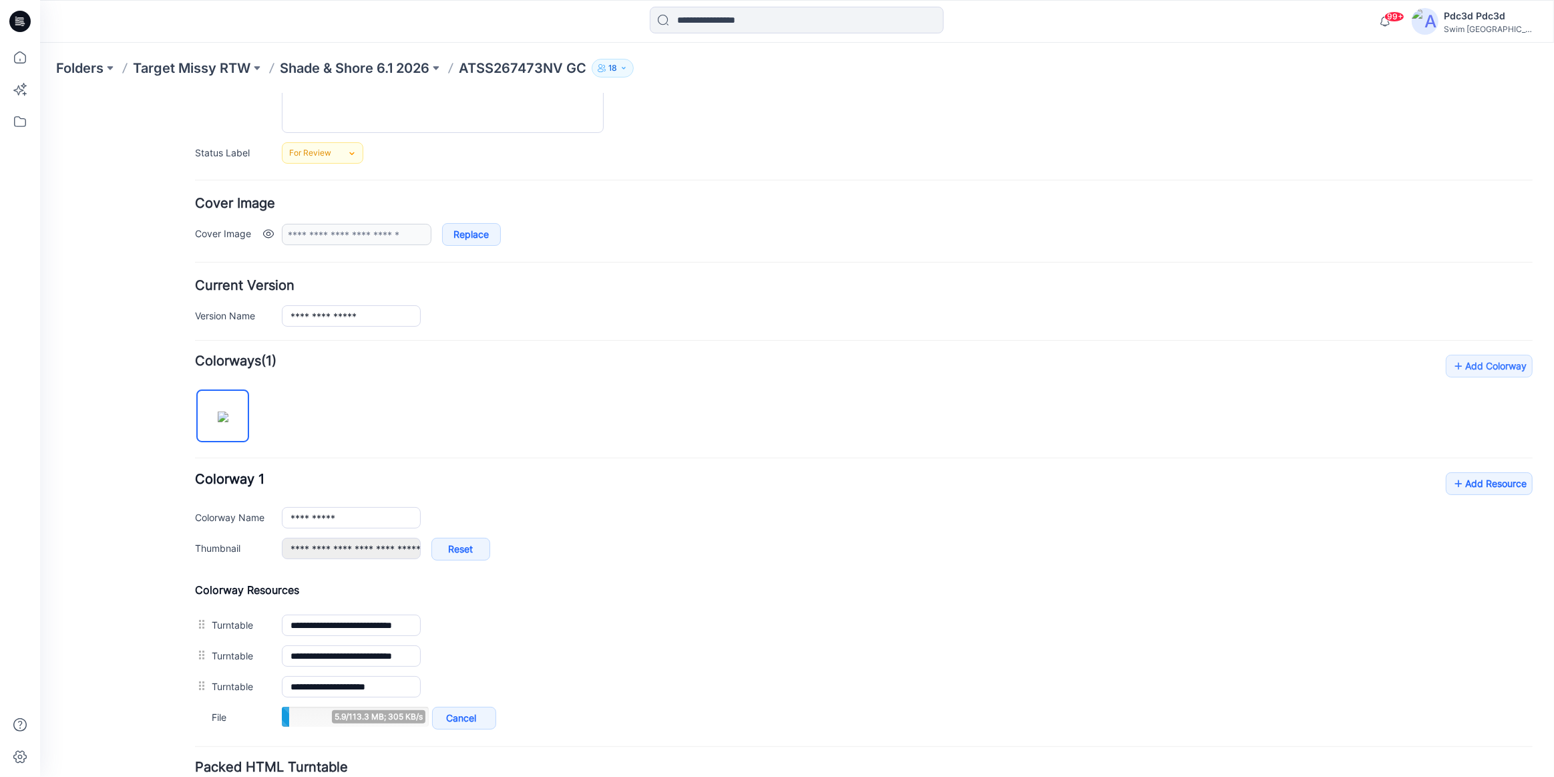
scroll to position [242, 0]
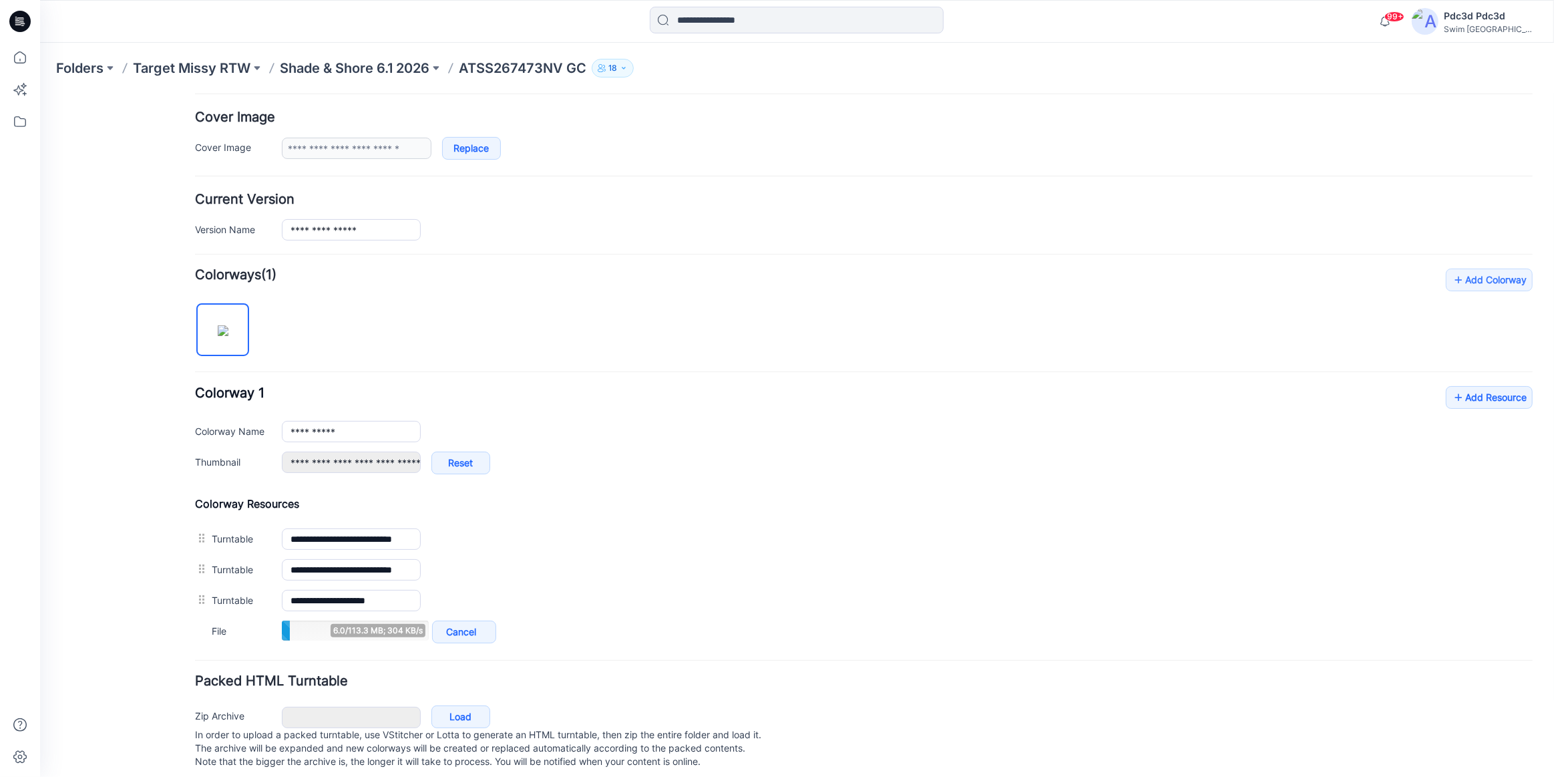
click at [745, 437] on div "**********" at bounding box center [907, 430] width 1251 height 21
